Goal: Task Accomplishment & Management: Use online tool/utility

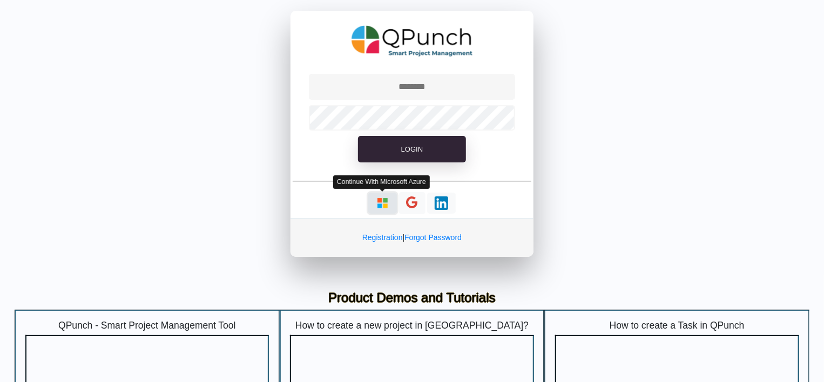
click at [376, 204] on img "button" at bounding box center [383, 204] width 14 height 14
type input "**********"
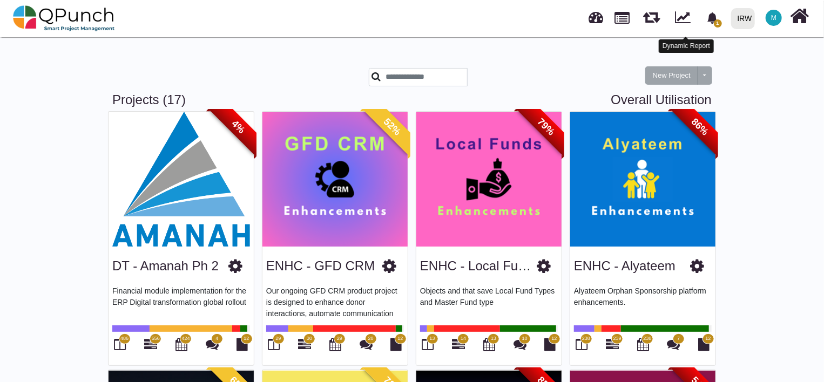
click at [724, 2] on link "1" at bounding box center [714, 18] width 26 height 34
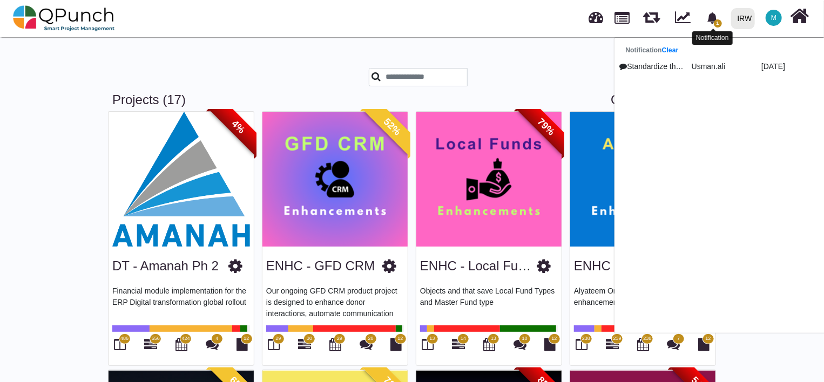
click at [717, 15] on icon "bell fill" at bounding box center [712, 17] width 11 height 11
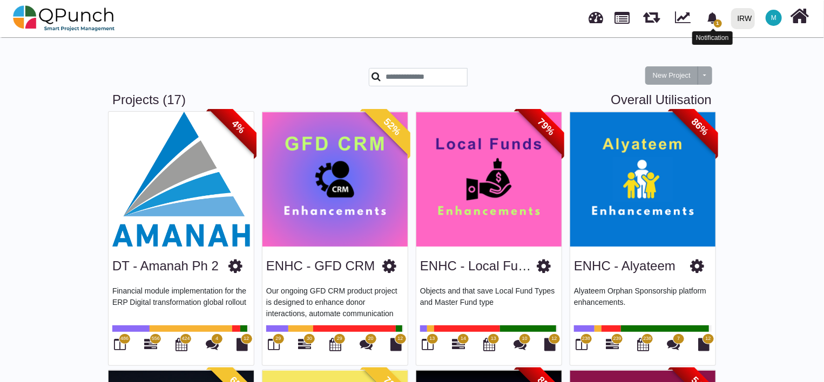
click at [713, 26] on span "1" at bounding box center [712, 18] width 19 height 19
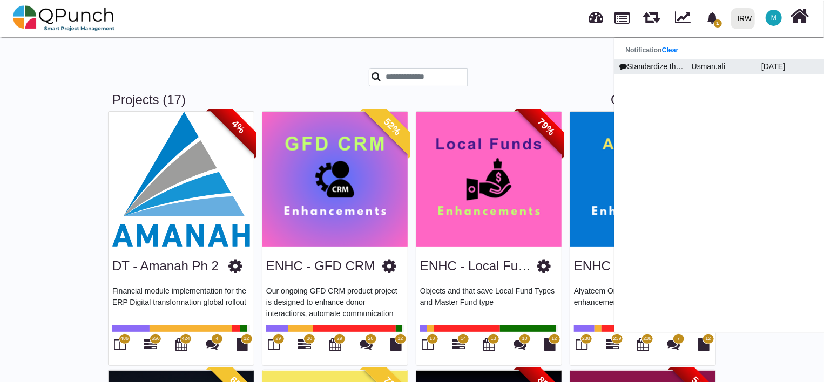
click at [696, 69] on p "Usman.ali" at bounding box center [723, 66] width 70 height 11
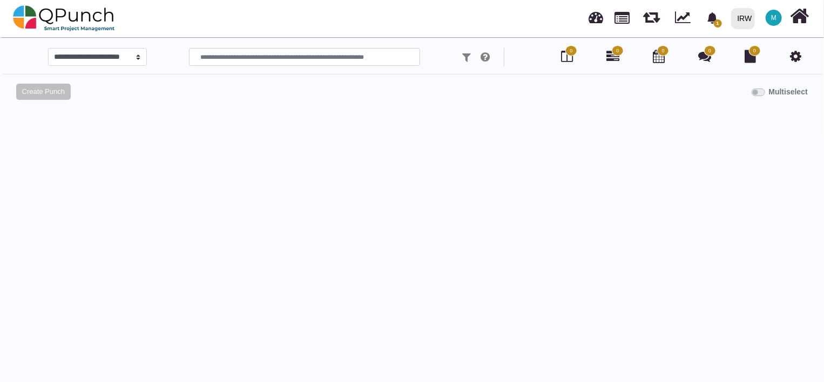
select select
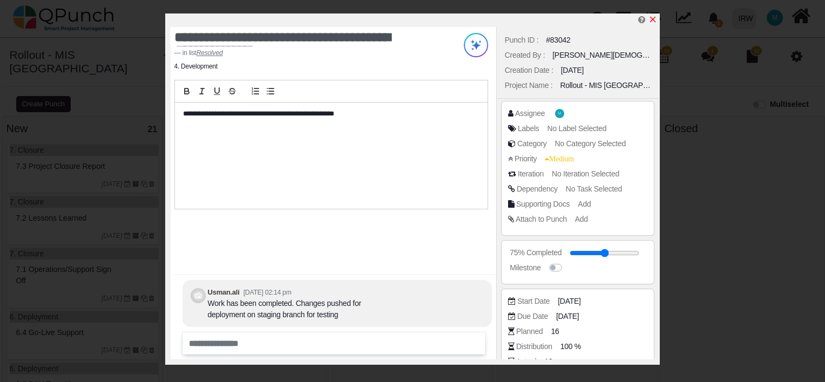
click at [654, 19] on icon "x" at bounding box center [653, 20] width 6 height 6
